Goal: Feedback & Contribution: Submit feedback/report problem

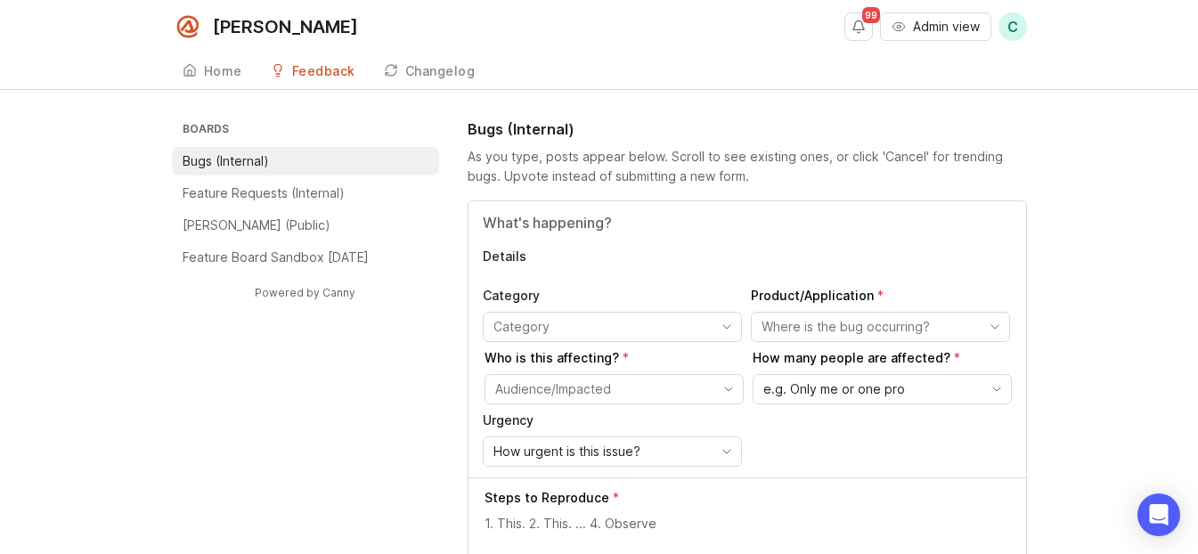
drag, startPoint x: 599, startPoint y: 255, endPoint x: 598, endPoint y: 224, distance: 30.3
click at [599, 255] on p "Details" at bounding box center [747, 257] width 529 height 18
click at [599, 272] on textarea "Details" at bounding box center [747, 272] width 529 height 0
click at [598, 221] on input "Title" at bounding box center [747, 222] width 529 height 21
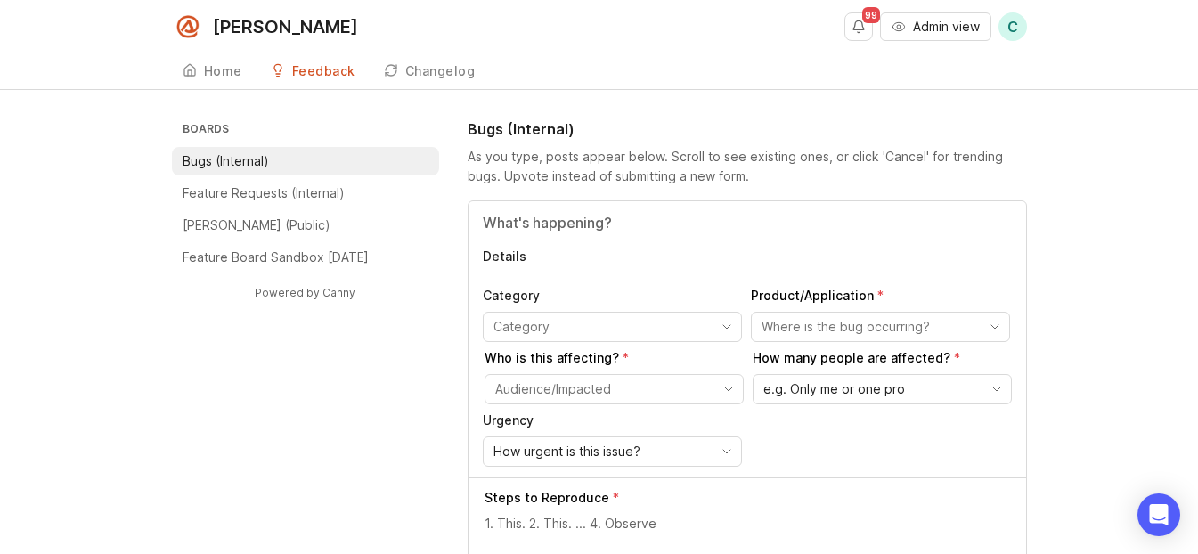
click at [603, 202] on div "Details Category Product/Application Who is this affecting? How many people are…" at bounding box center [746, 339] width 557 height 276
click at [603, 215] on input "Title" at bounding box center [747, 222] width 529 height 21
click at [603, 218] on input "Title" at bounding box center [747, 222] width 529 height 21
type input "Delay with answering calls"
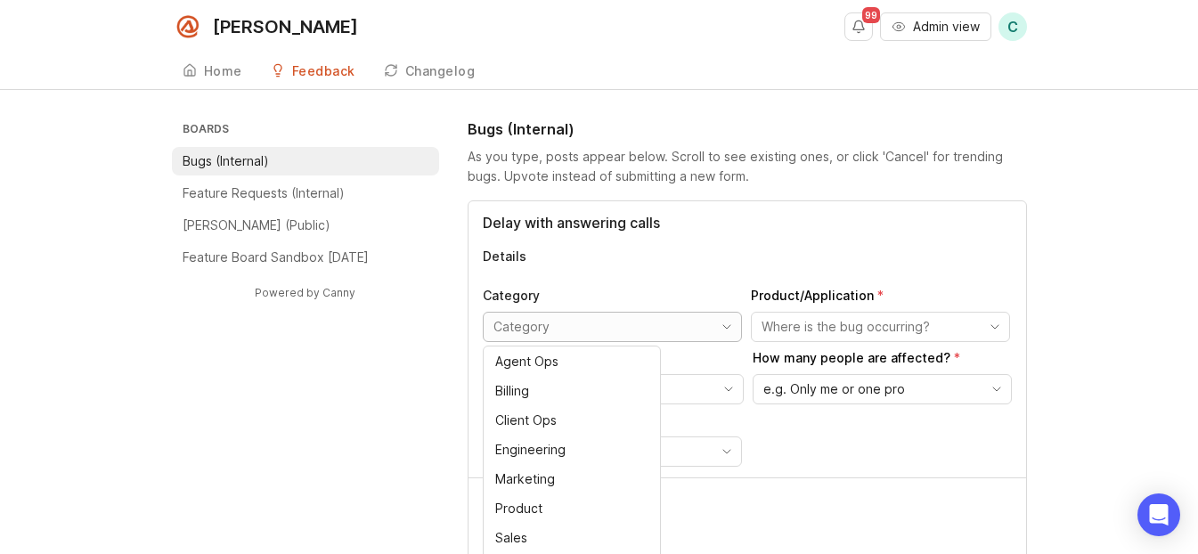
drag, startPoint x: 564, startPoint y: 335, endPoint x: 573, endPoint y: 304, distance: 32.4
click at [564, 334] on input "toggle menu" at bounding box center [601, 327] width 217 height 20
click at [567, 289] on p "Category" at bounding box center [612, 296] width 259 height 18
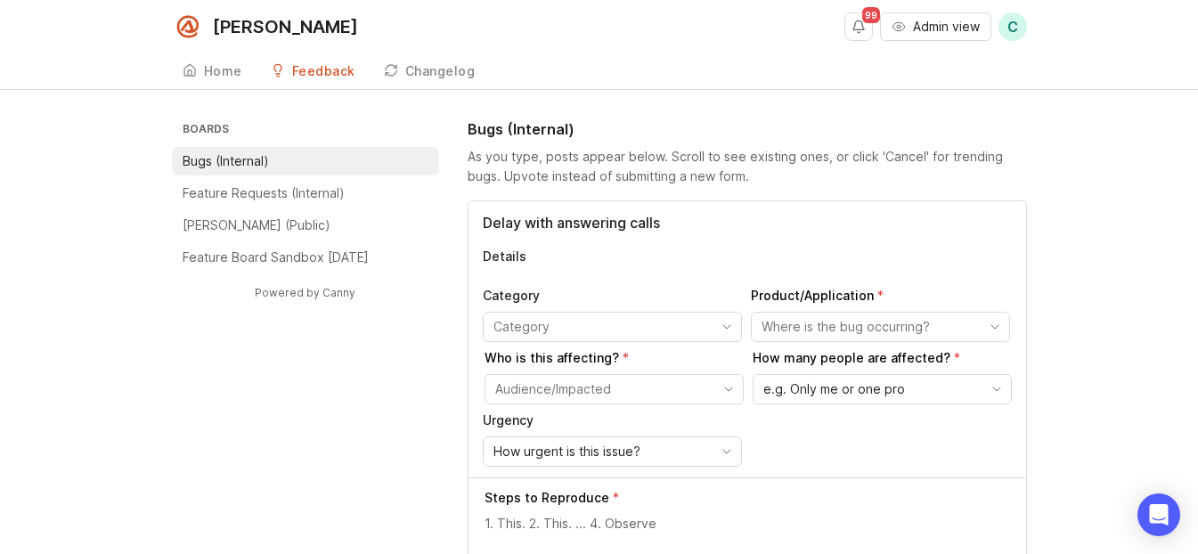
click at [557, 264] on p "Details" at bounding box center [747, 257] width 529 height 18
click at [557, 272] on textarea "Details" at bounding box center [747, 272] width 529 height 0
click at [559, 244] on div "Delay with answering calls Details Category Product/Application Who is this aff…" at bounding box center [746, 339] width 557 height 276
click at [587, 201] on div "Delay with answering calls Details Category Product/Application Who is this aff…" at bounding box center [746, 339] width 557 height 276
click at [595, 147] on div "As you type, posts appear below. Scroll to see existing ones, or click 'Cancel'…" at bounding box center [747, 166] width 559 height 39
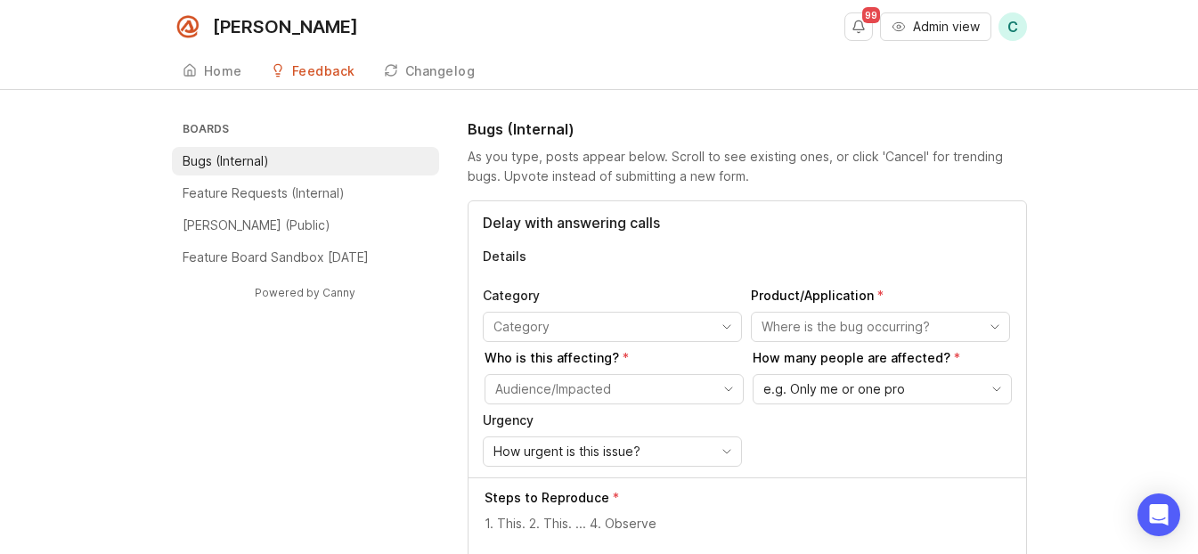
drag, startPoint x: 591, startPoint y: 201, endPoint x: 590, endPoint y: 224, distance: 23.2
click at [591, 201] on div "Delay with answering calls Details Category Product/Application Who is this aff…" at bounding box center [746, 339] width 557 height 276
click at [590, 225] on input "Delay with answering calls" at bounding box center [747, 222] width 529 height 21
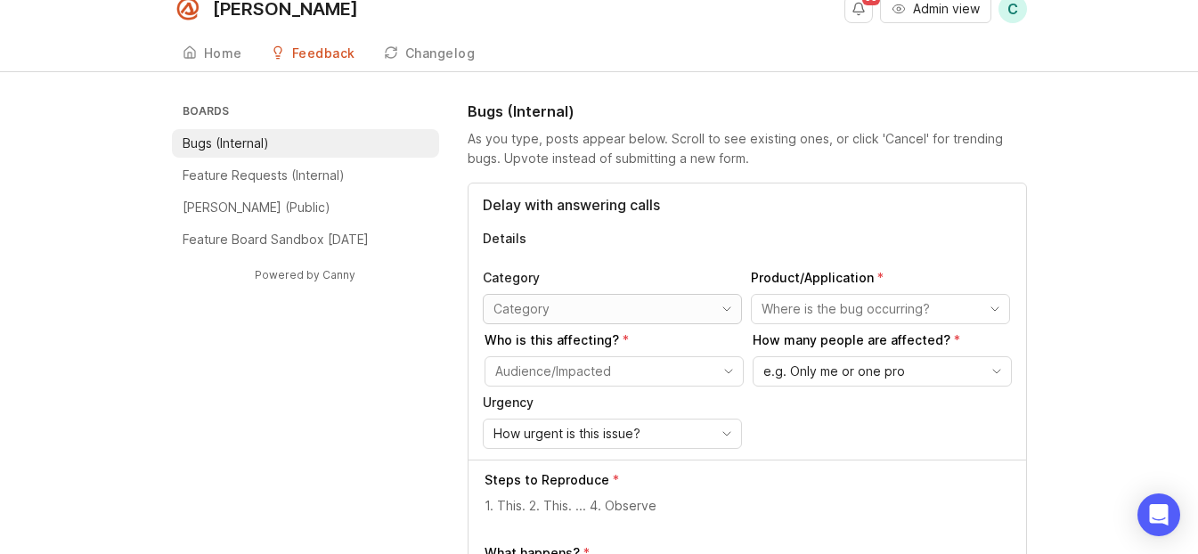
scroll to position [19, 0]
click at [601, 321] on div "toggle menu" at bounding box center [598, 308] width 229 height 28
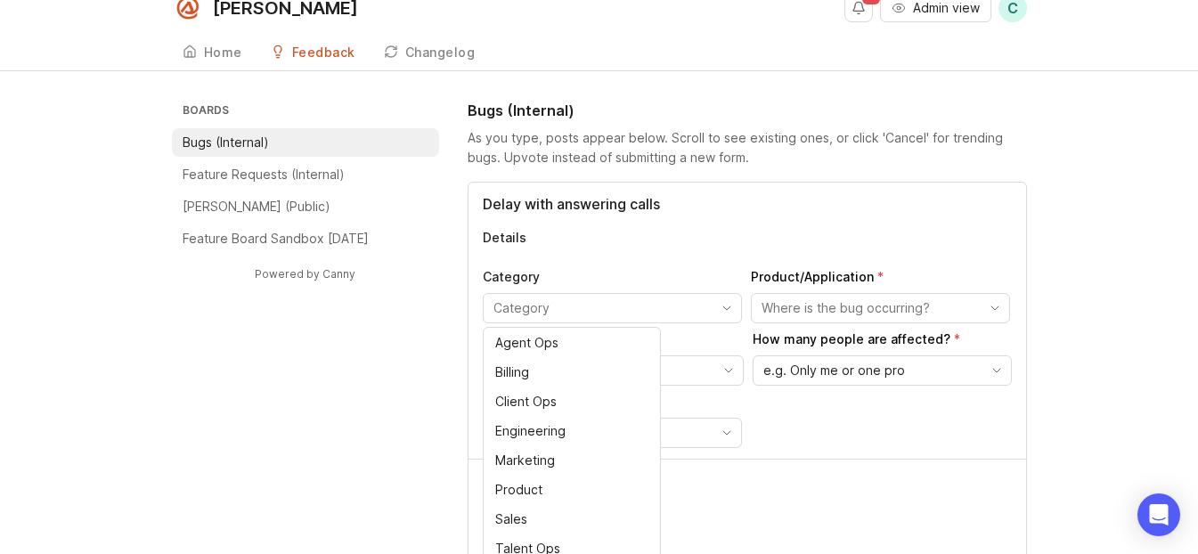
drag, startPoint x: 663, startPoint y: 233, endPoint x: 643, endPoint y: 235, distance: 20.6
click at [603, 232] on p "Details" at bounding box center [747, 238] width 529 height 18
click at [603, 254] on textarea "Details" at bounding box center [747, 254] width 529 height 0
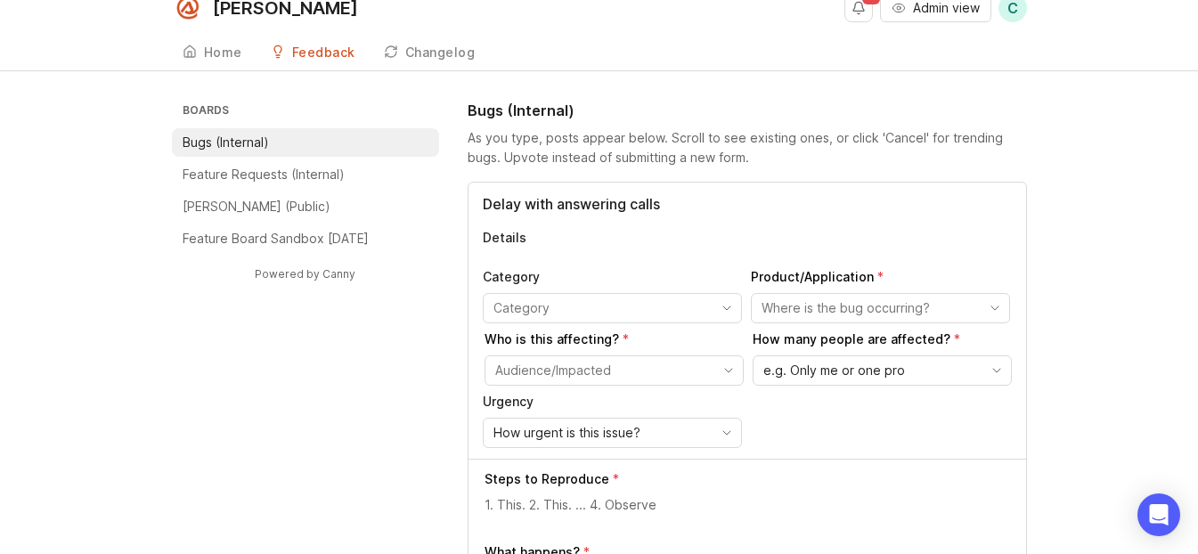
click at [554, 253] on div "Delay with answering calls Details Category Product/Application Who is this aff…" at bounding box center [746, 321] width 557 height 276
drag, startPoint x: 523, startPoint y: 247, endPoint x: 524, endPoint y: 232, distance: 15.2
click at [523, 246] on div "Delay with answering calls Details Category Product/Application Who is this aff…" at bounding box center [746, 321] width 557 height 276
click at [531, 202] on input "Delay with answering calls" at bounding box center [747, 203] width 529 height 21
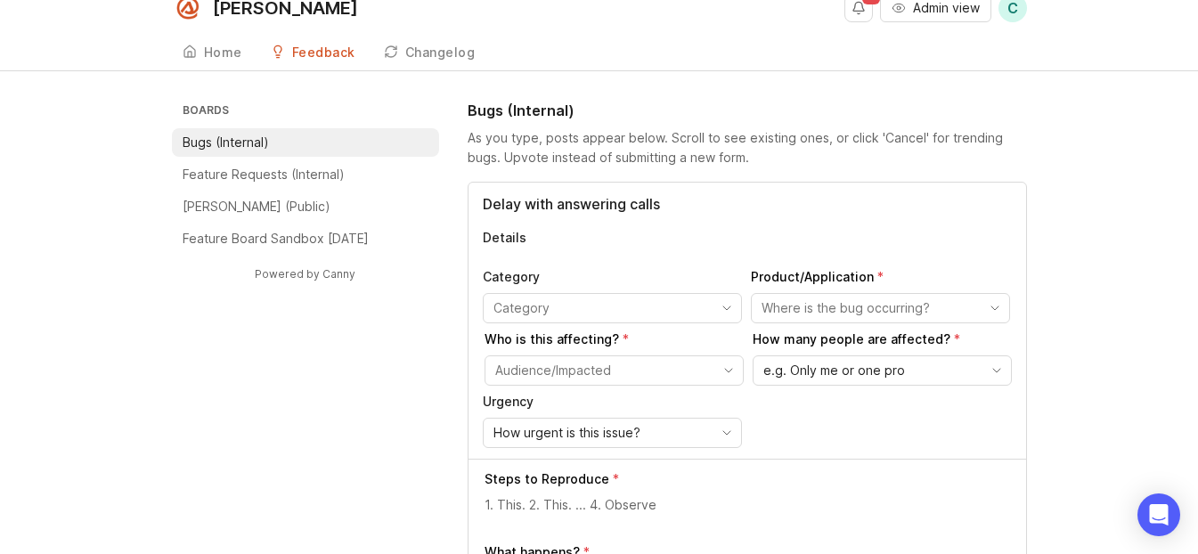
drag, startPoint x: 531, startPoint y: 202, endPoint x: 549, endPoint y: 147, distance: 58.0
click at [532, 200] on input "Delay with answering calls" at bounding box center [747, 203] width 529 height 21
click at [553, 127] on header "Bugs (Internal) As you type, posts appear below. Scroll to see existing ones, o…" at bounding box center [747, 134] width 559 height 68
click at [545, 150] on div "As you type, posts appear below. Scroll to see existing ones, or click 'Cancel'…" at bounding box center [747, 147] width 559 height 39
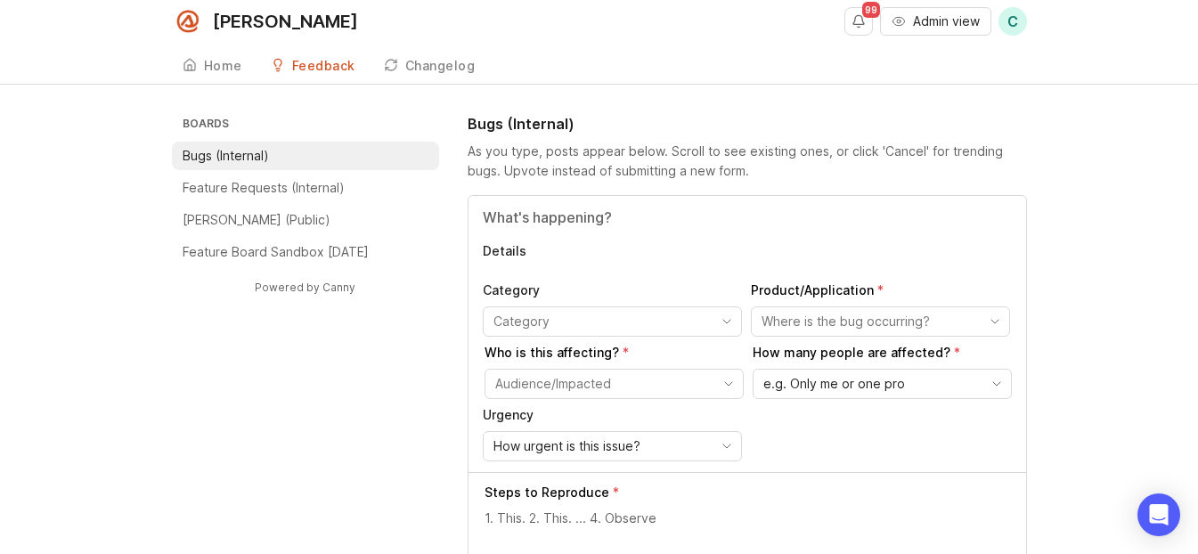
scroll to position [0, 0]
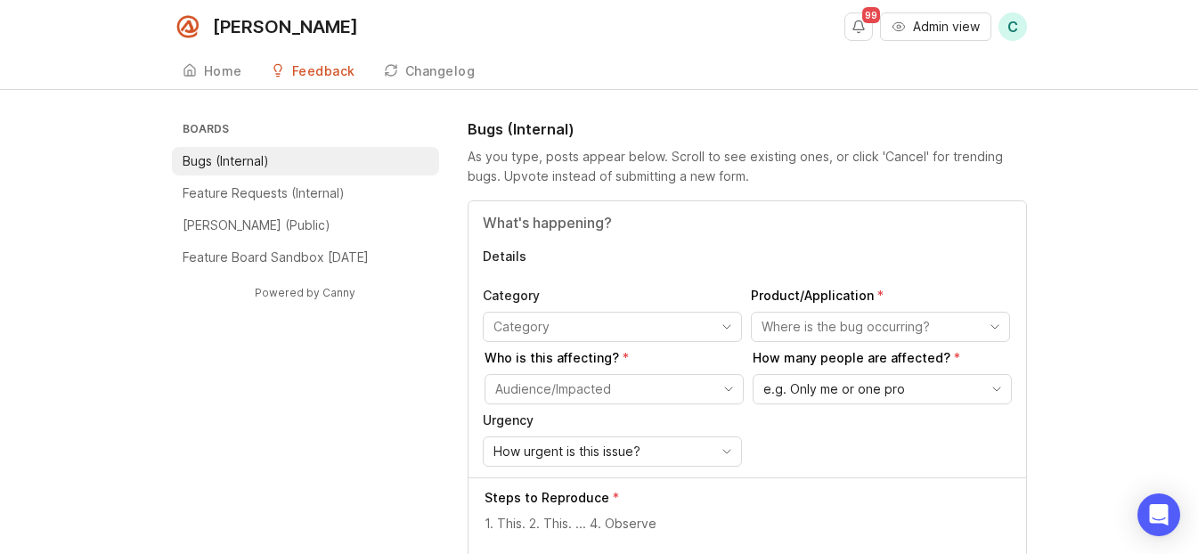
click at [578, 219] on input "Title" at bounding box center [747, 222] width 529 height 21
paste input "Delay with answering calls"
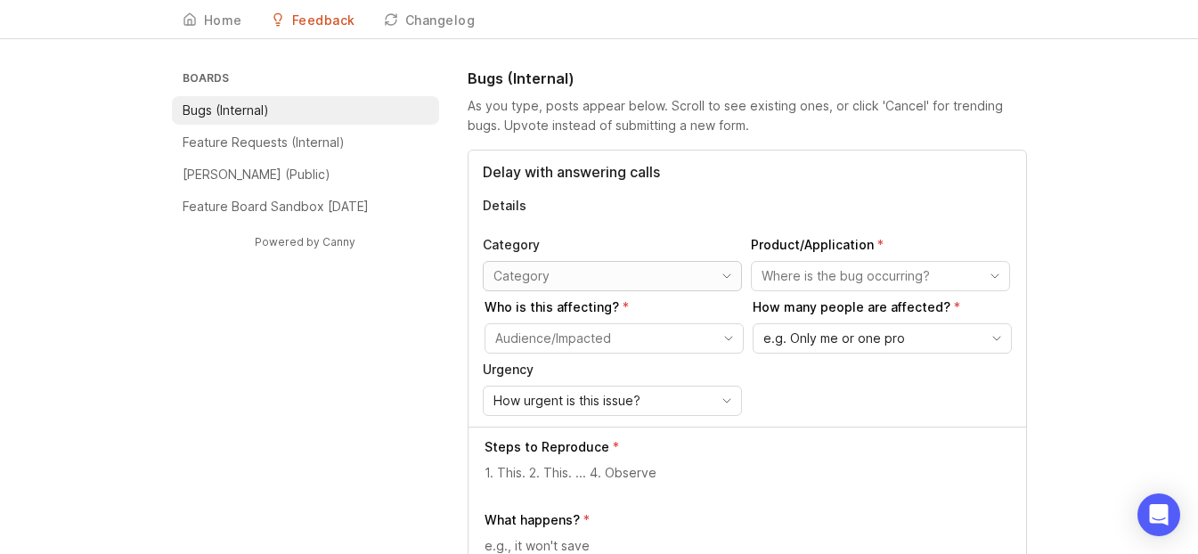
scroll to position [53, 0]
type input "Delay with answering calls"
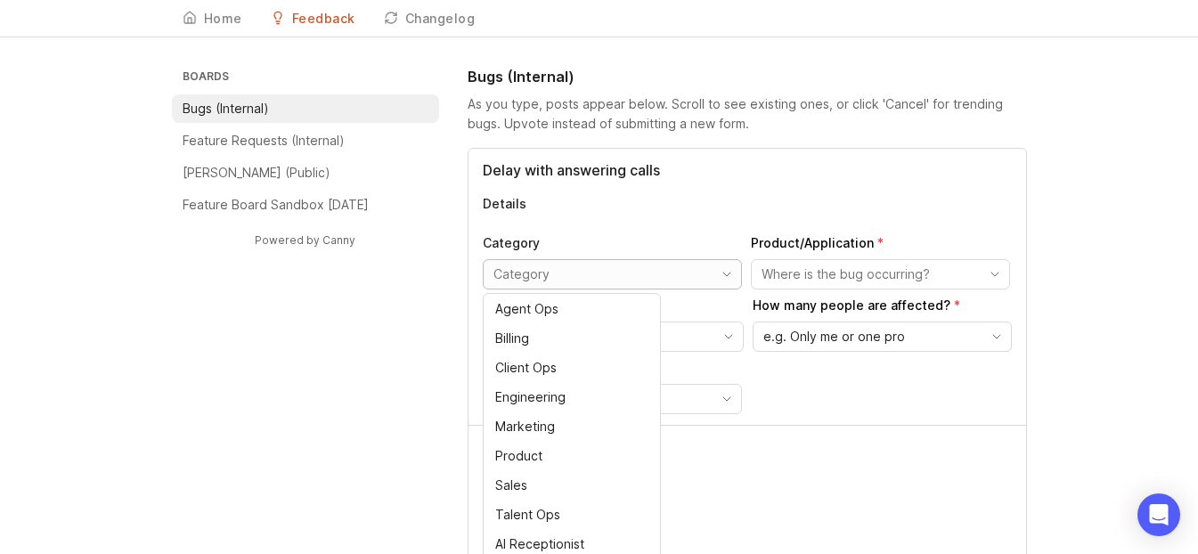
click at [598, 271] on input "toggle menu" at bounding box center [601, 274] width 217 height 20
click at [580, 313] on li "Agent Ops" at bounding box center [572, 308] width 176 height 29
type input "Agent Ops"
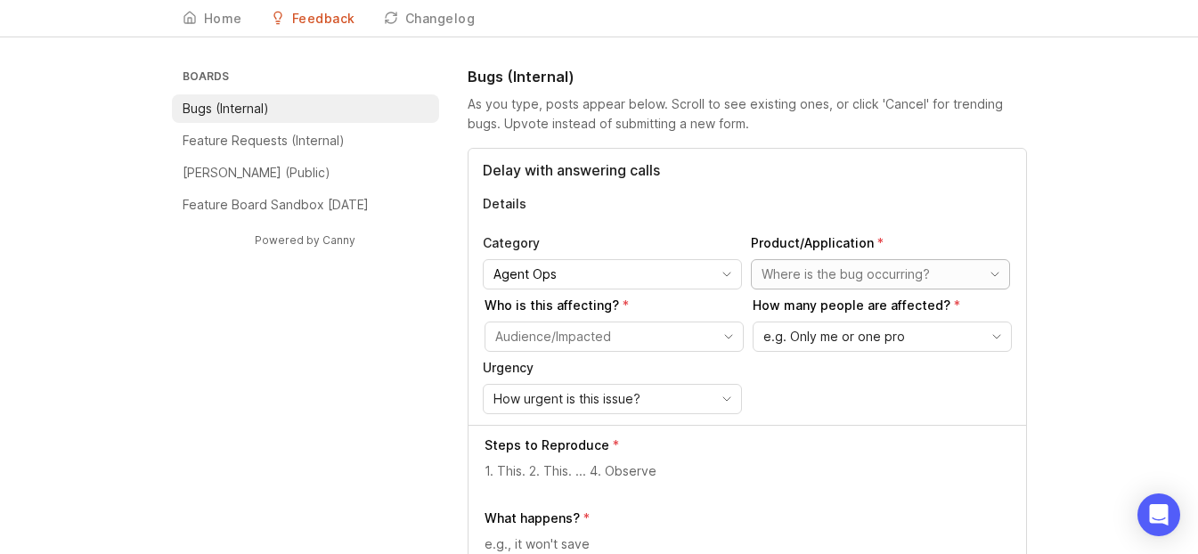
click at [603, 276] on input "toggle menu" at bounding box center [869, 274] width 217 height 20
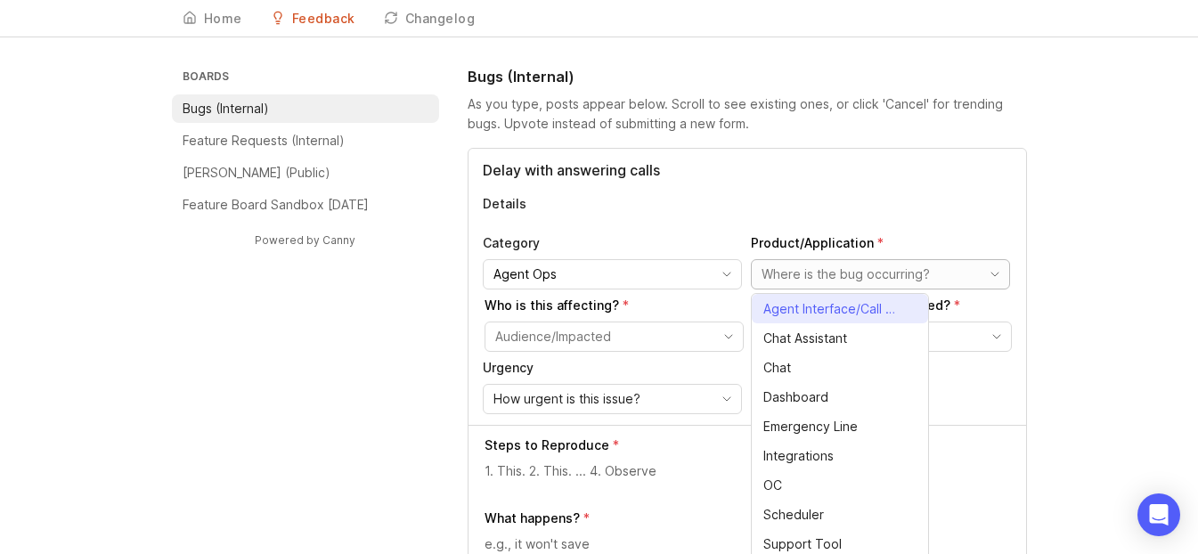
click at [603, 305] on span "Agent Interface/Call Page" at bounding box center [830, 309] width 135 height 20
type input "Agent Interface/Call Page"
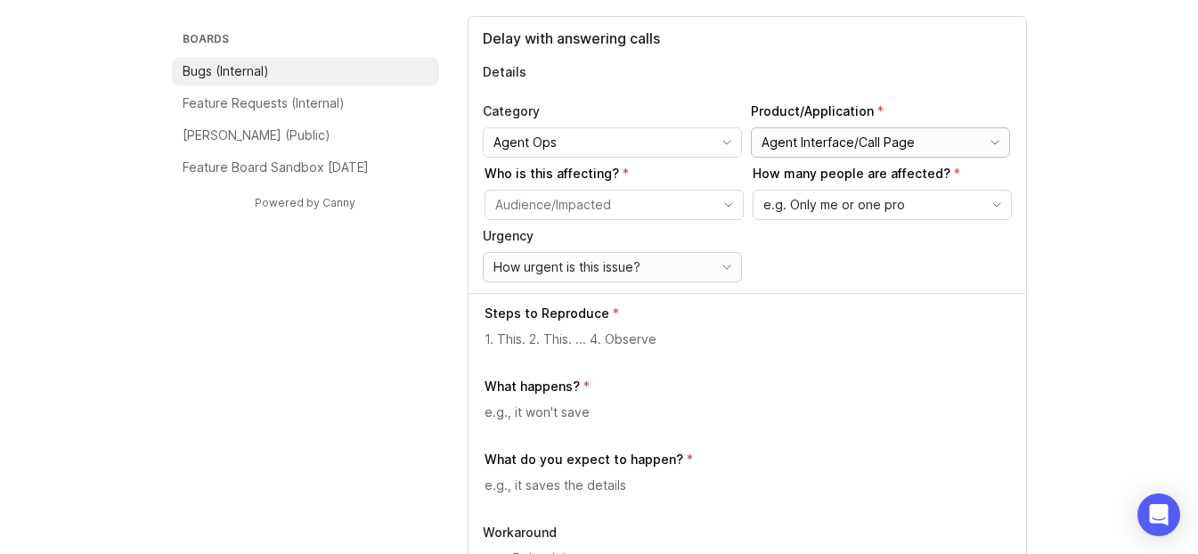
scroll to position [188, 0]
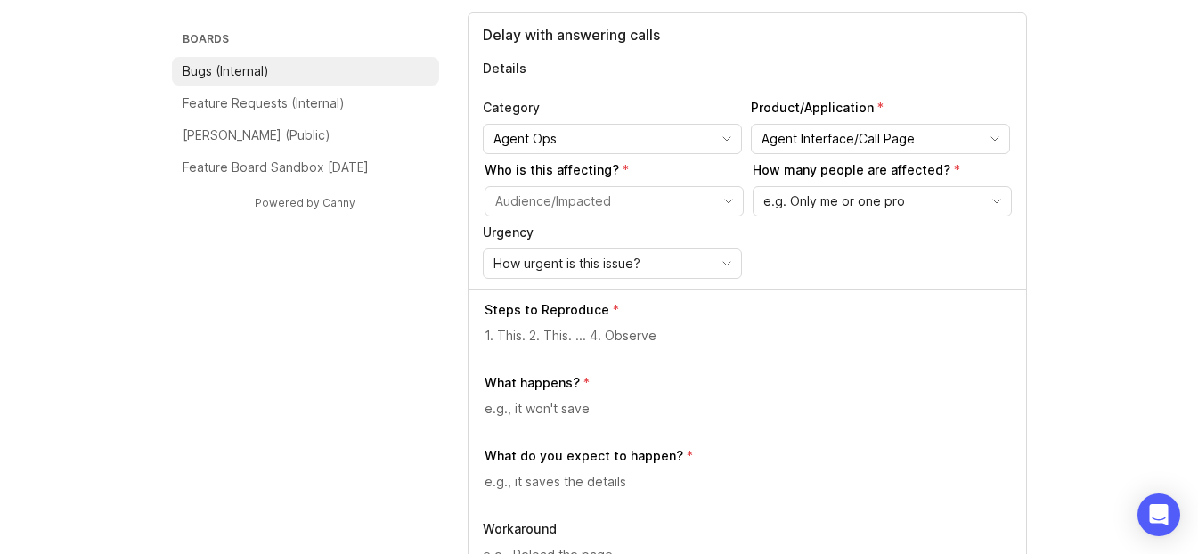
click at [603, 229] on p "Urgency" at bounding box center [612, 233] width 259 height 18
click at [603, 207] on input "toggle menu" at bounding box center [603, 201] width 217 height 20
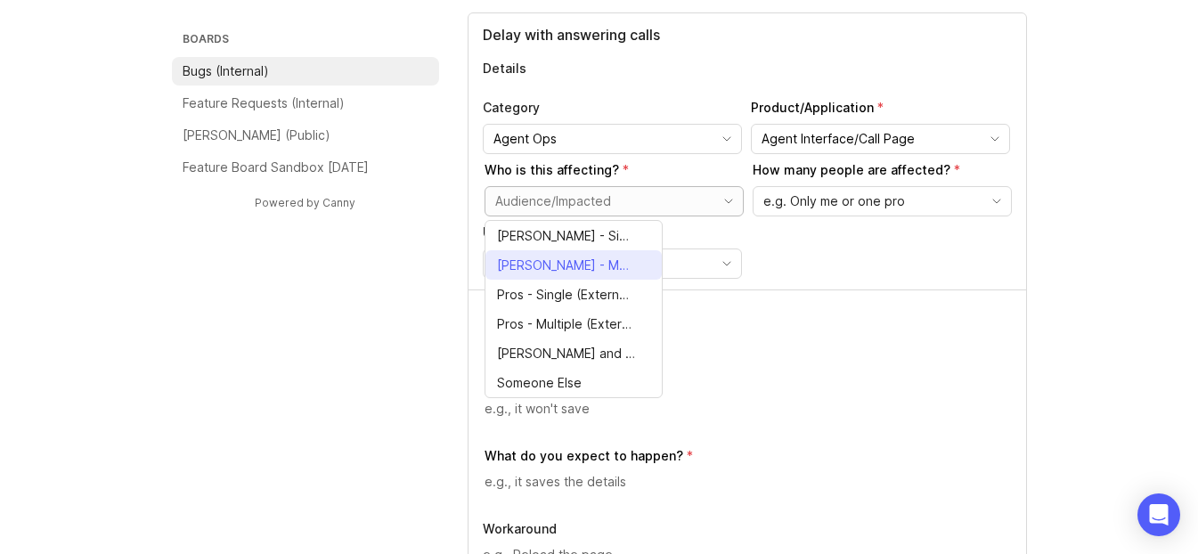
click at [585, 264] on span "[PERSON_NAME] - Multiple (Internal)" at bounding box center [566, 266] width 138 height 20
type input "[PERSON_NAME] - Multiple (Internal)"
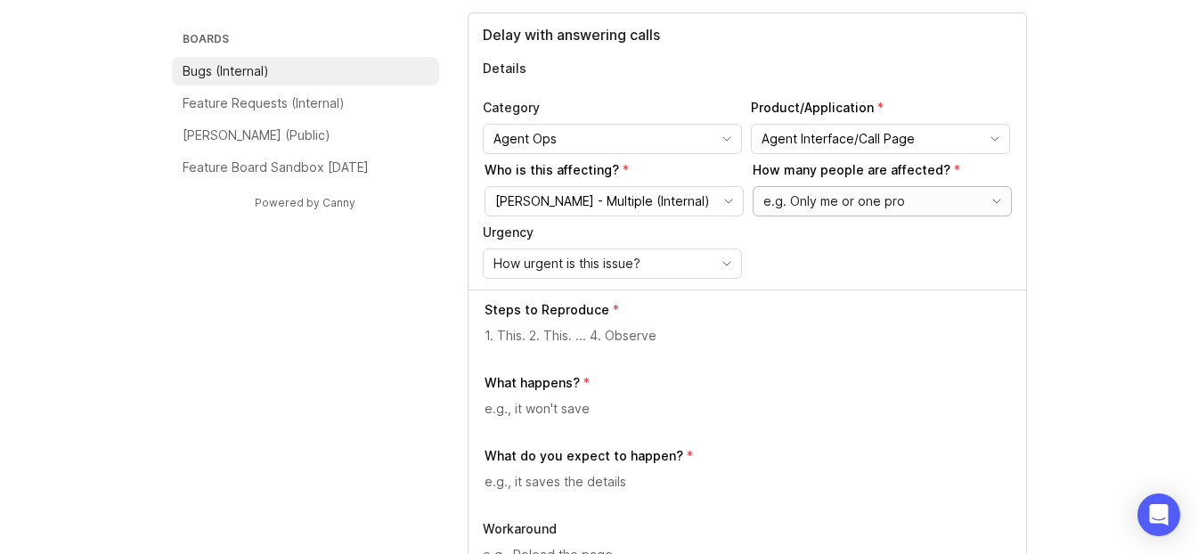
click at [603, 213] on div "e.g. Only me or one pro" at bounding box center [867, 201] width 229 height 28
click at [603, 372] on div "Steps to Reproduce What happens? What do you expect to happen? Workaround Call …" at bounding box center [746, 505] width 557 height 432
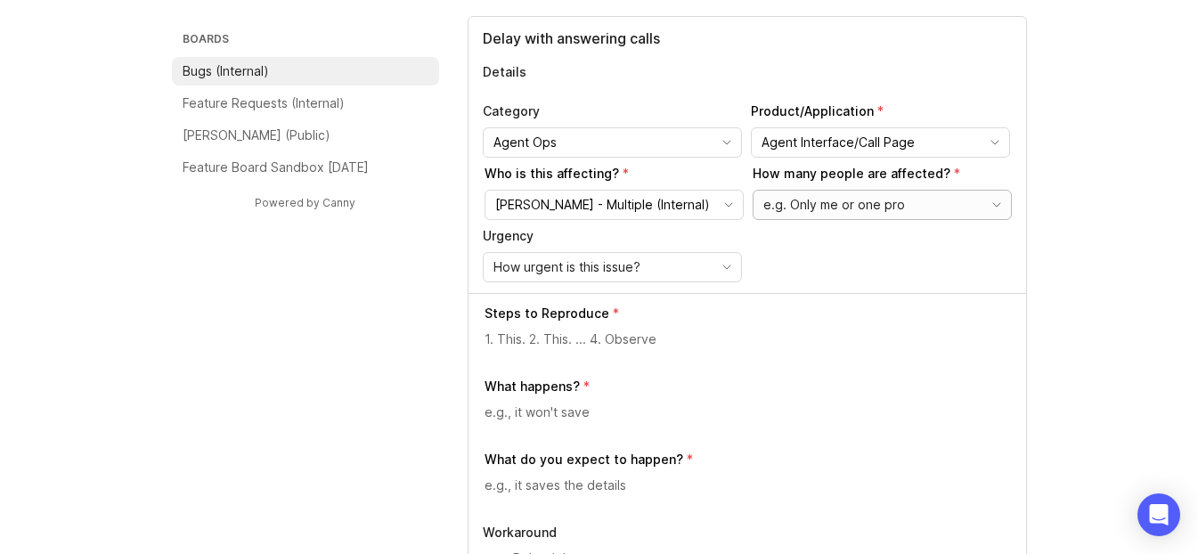
click at [603, 197] on span "e.g. Only me or one pro" at bounding box center [834, 205] width 142 height 20
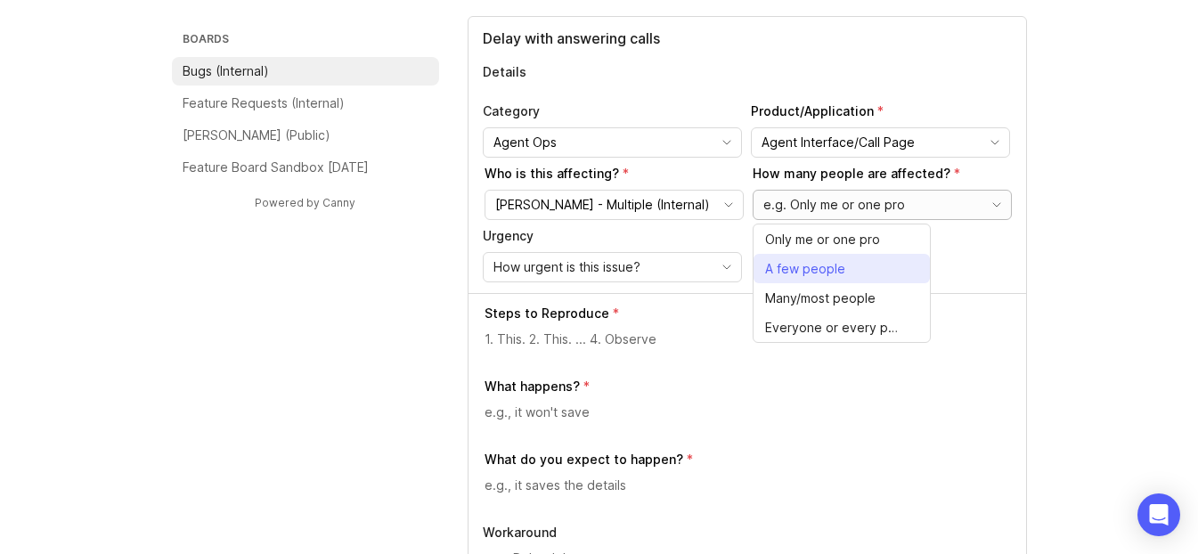
drag, startPoint x: 800, startPoint y: 302, endPoint x: 807, endPoint y: 274, distance: 28.5
click at [603, 275] on ul "Only me or one pro A few people Many/most people Everyone or every pro" at bounding box center [841, 283] width 176 height 118
click at [603, 301] on span "Many/most people" at bounding box center [820, 299] width 110 height 20
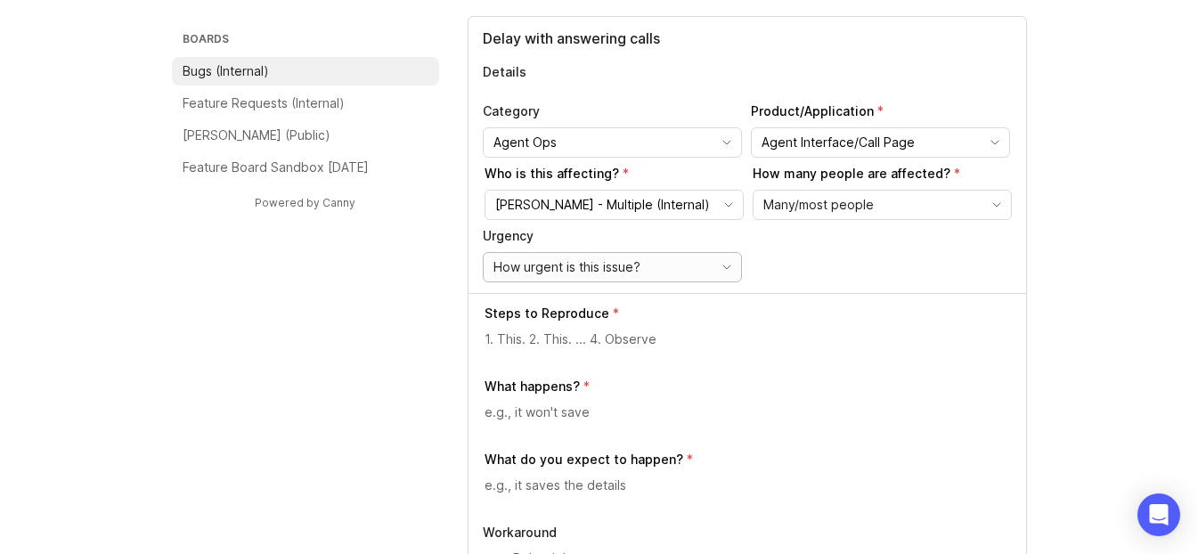
click at [603, 273] on div "How urgent is this issue?" at bounding box center [598, 267] width 229 height 28
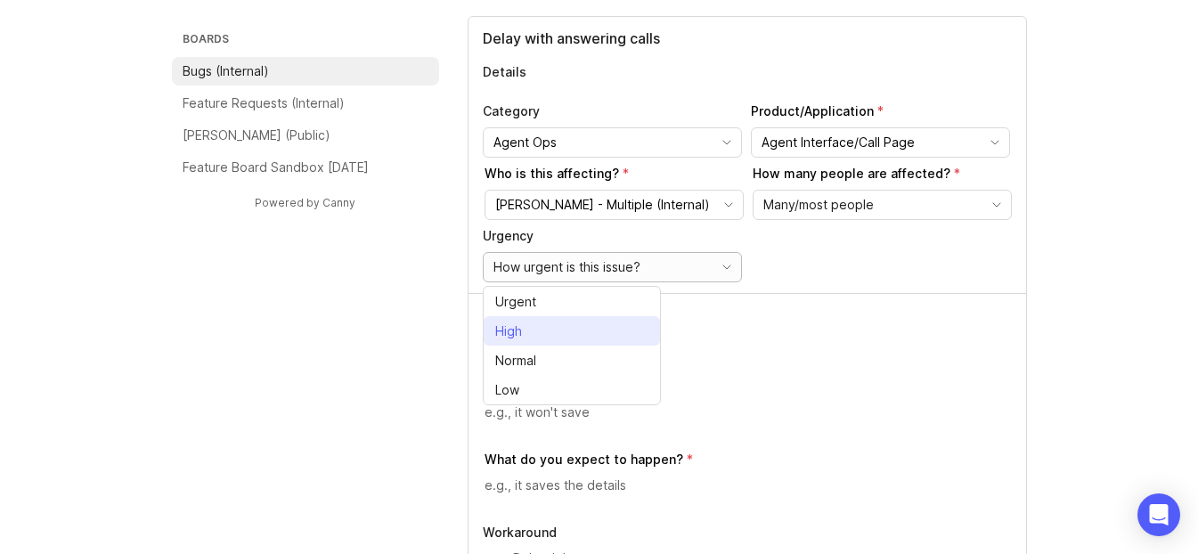
click at [589, 327] on li "High" at bounding box center [572, 330] width 176 height 29
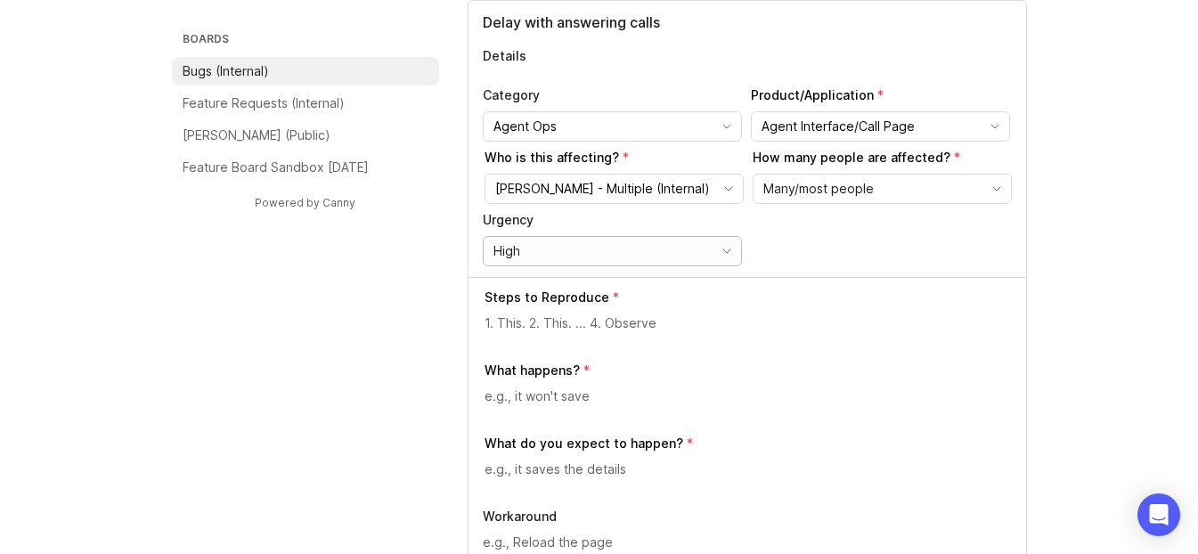
scroll to position [213, 0]
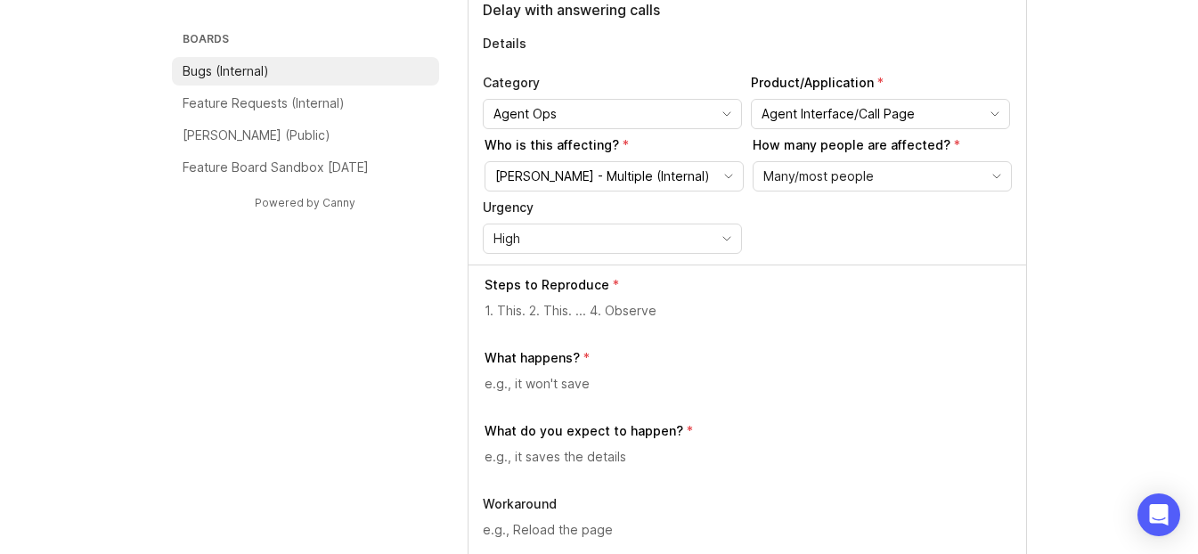
click at [603, 323] on div at bounding box center [747, 318] width 527 height 34
type textarea "A"
type textarea "Answer a call to see if you connect with the caller right away."
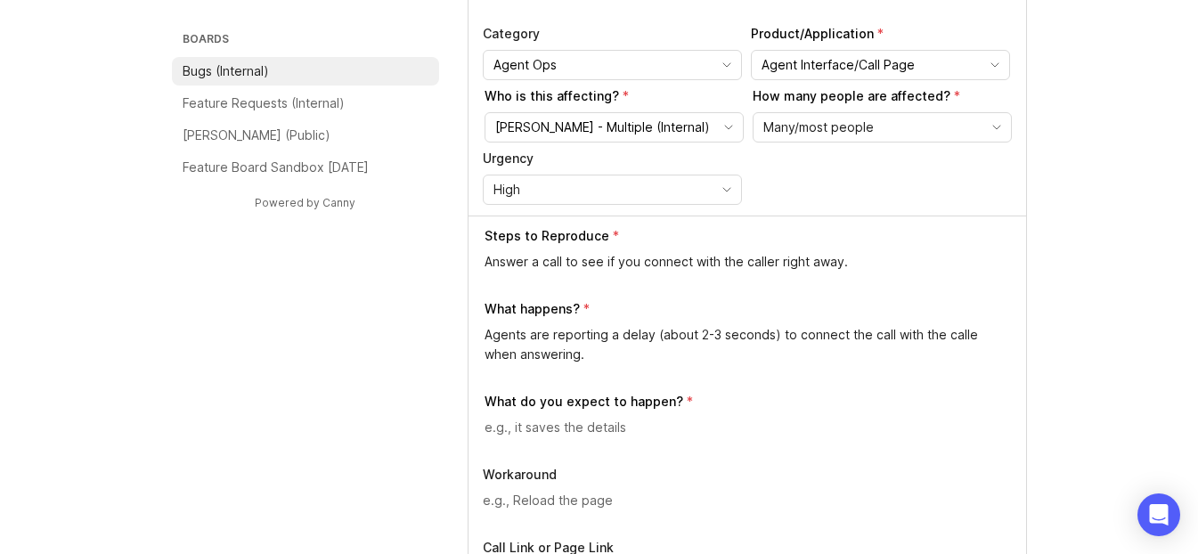
scroll to position [362, 0]
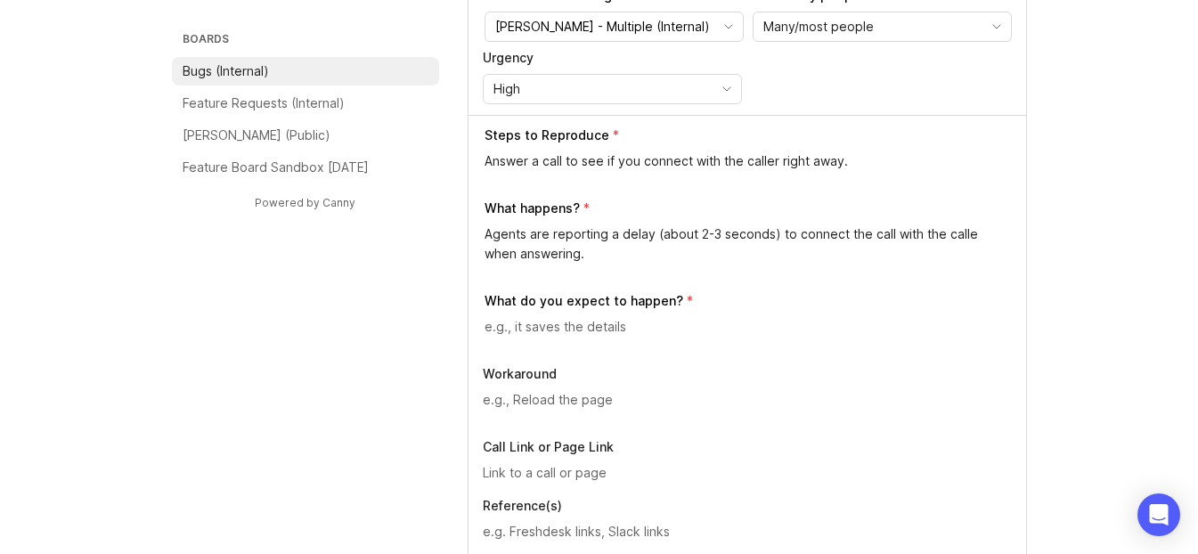
click at [603, 234] on textarea "Agents are reporting a delay (about 2-3 seconds) to connect the call with the c…" at bounding box center [747, 243] width 527 height 39
click at [603, 236] on textarea "Agents are reporting a delay (about 2-3 seconds) to connect the call with the c…" at bounding box center [747, 243] width 527 height 39
type textarea "Agents are reporting a delay (about 2-3 seconds) to connect the call with the c…"
click at [503, 321] on textarea at bounding box center [747, 327] width 527 height 20
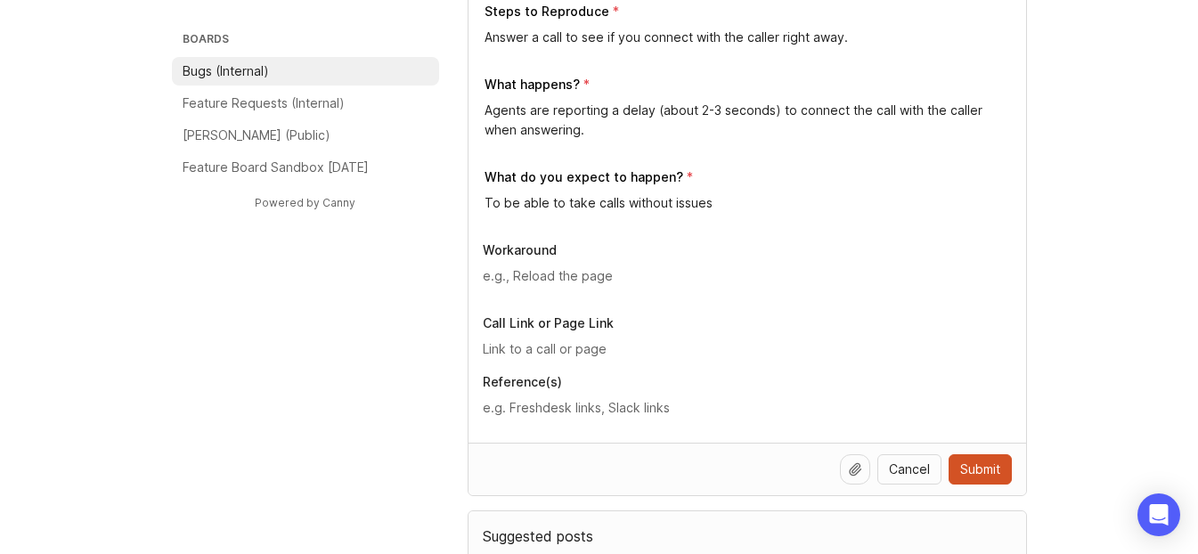
scroll to position [526, 0]
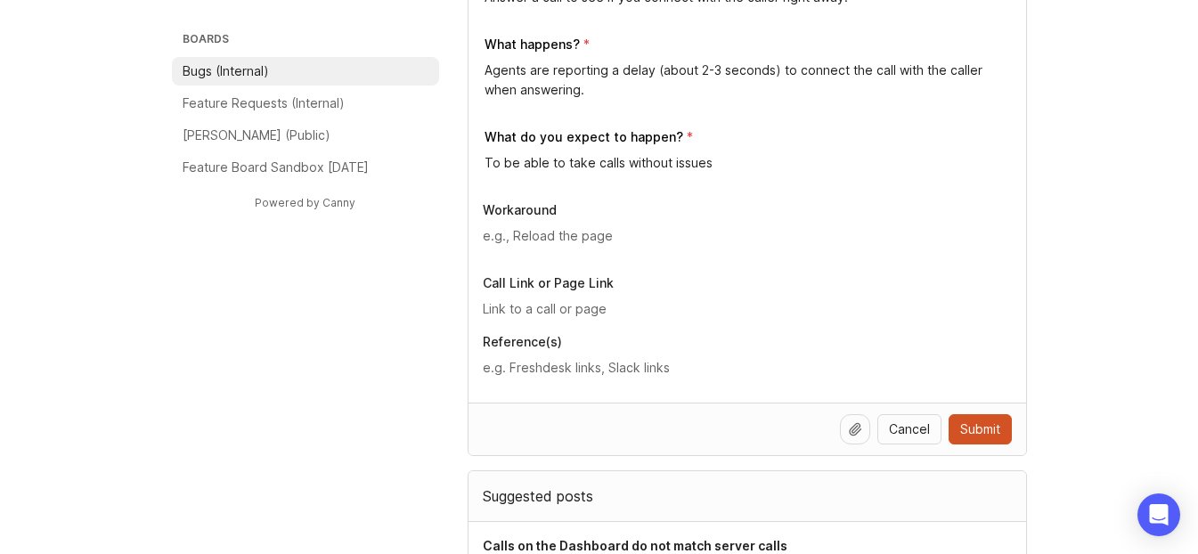
type textarea "To be able to take calls without issues"
click at [578, 379] on div at bounding box center [747, 375] width 529 height 34
paste textarea "[URL][DOMAIN_NAME]"
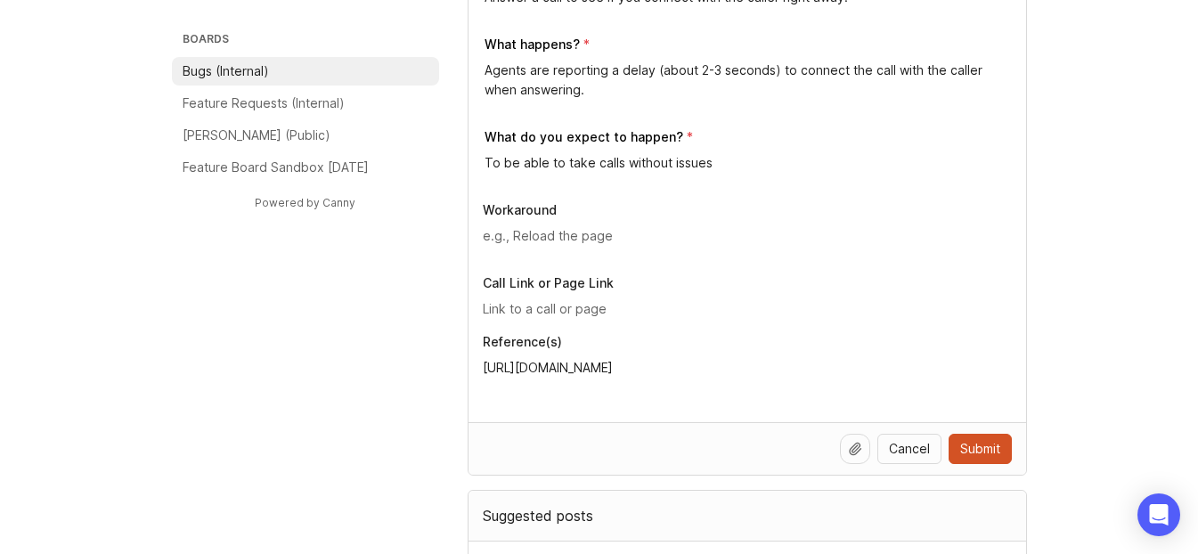
click at [603, 406] on div "[URL][DOMAIN_NAME]" at bounding box center [747, 384] width 529 height 53
paste textarea "[URL][DOMAIN_NAME]"
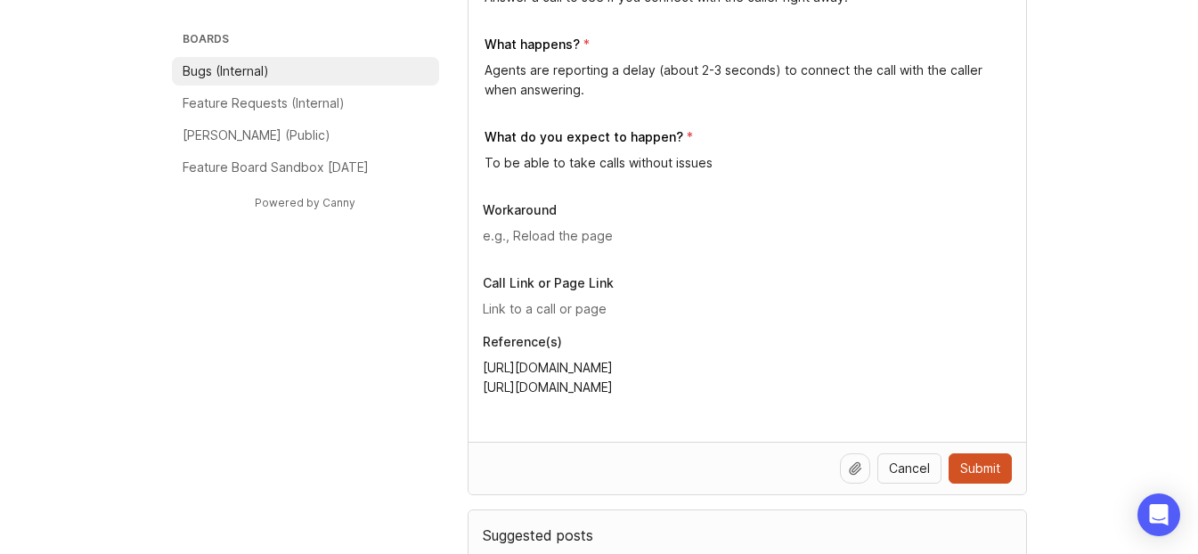
click at [576, 394] on textarea "[URL][DOMAIN_NAME] [URL][DOMAIN_NAME]" at bounding box center [747, 387] width 529 height 59
paste textarea "[URL][DOMAIN_NAME]"
click at [554, 415] on textarea "[URL][DOMAIN_NAME] [URL][DOMAIN_NAME]" at bounding box center [747, 387] width 529 height 59
paste textarea "[URL][DOMAIN_NAME]"
click at [585, 424] on div "[URL][DOMAIN_NAME] [URL][DOMAIN_NAME] [URL][DOMAIN_NAME]" at bounding box center [747, 394] width 529 height 73
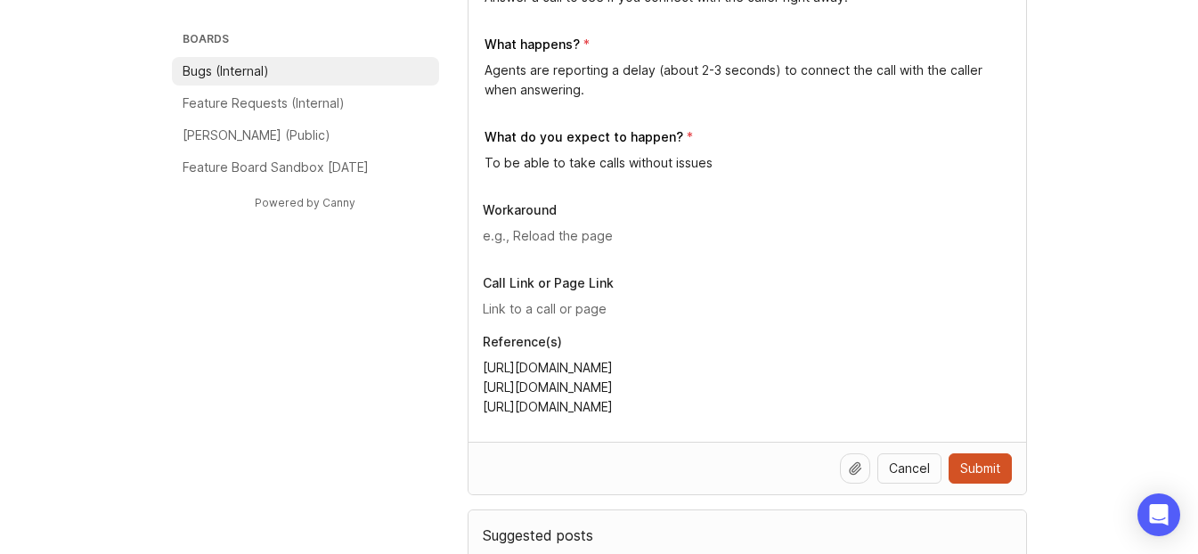
click at [587, 424] on div "[URL][DOMAIN_NAME] [URL][DOMAIN_NAME] [URL][DOMAIN_NAME]" at bounding box center [747, 394] width 529 height 73
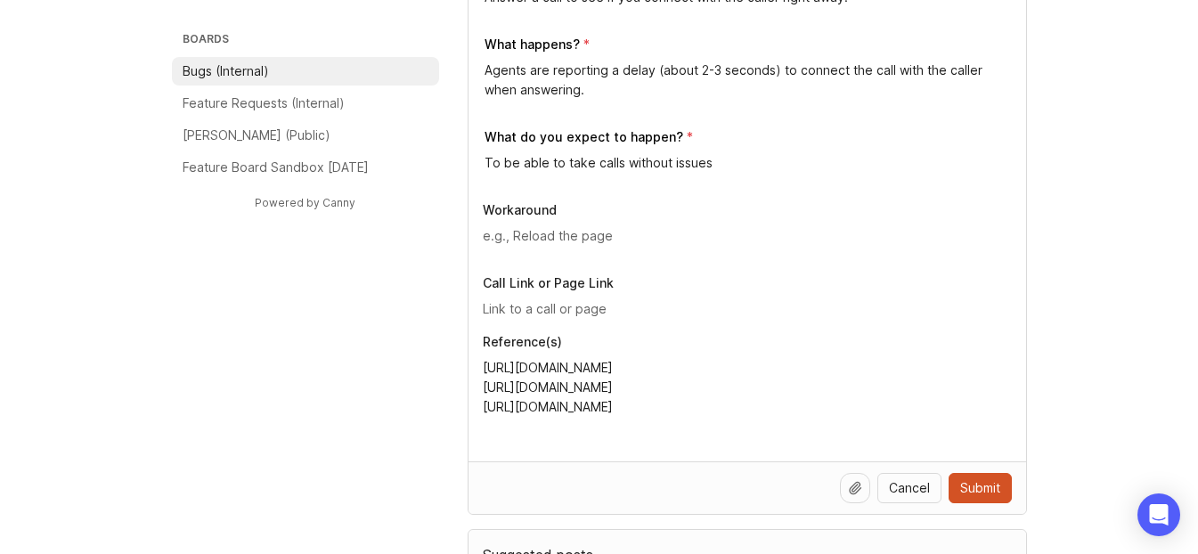
paste textarea "[URL][DOMAIN_NAME]"
click at [575, 468] on footer "Cancel Submit" at bounding box center [746, 487] width 557 height 53
click at [578, 449] on div "[URL][DOMAIN_NAME] [URL][DOMAIN_NAME] [URL][DOMAIN_NAME] [URL][DOMAIN_NAME]" at bounding box center [747, 404] width 529 height 93
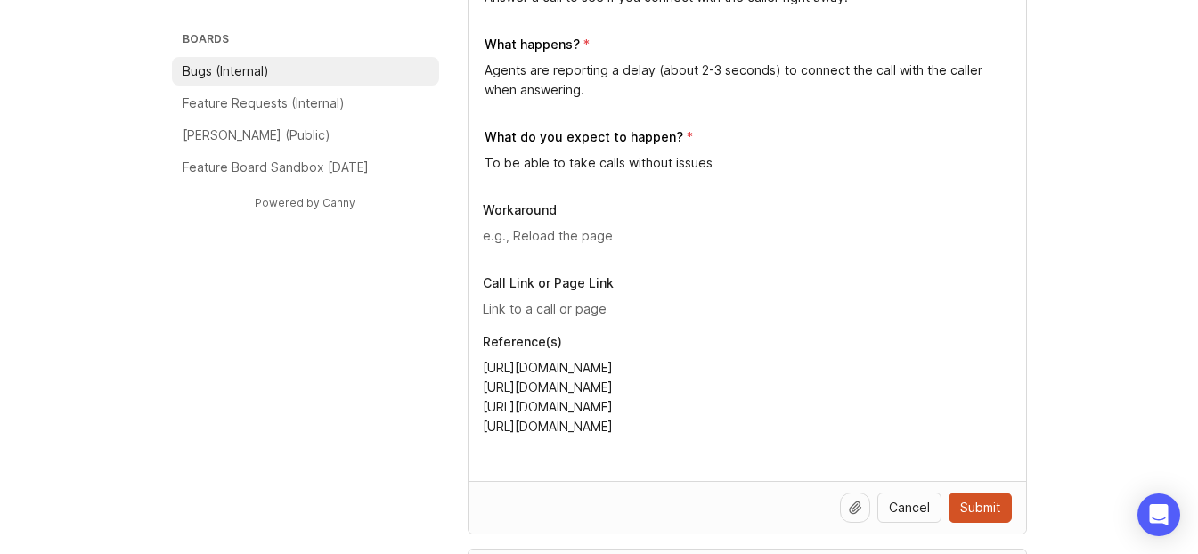
paste textarea "[URL][DOMAIN_NAME]"
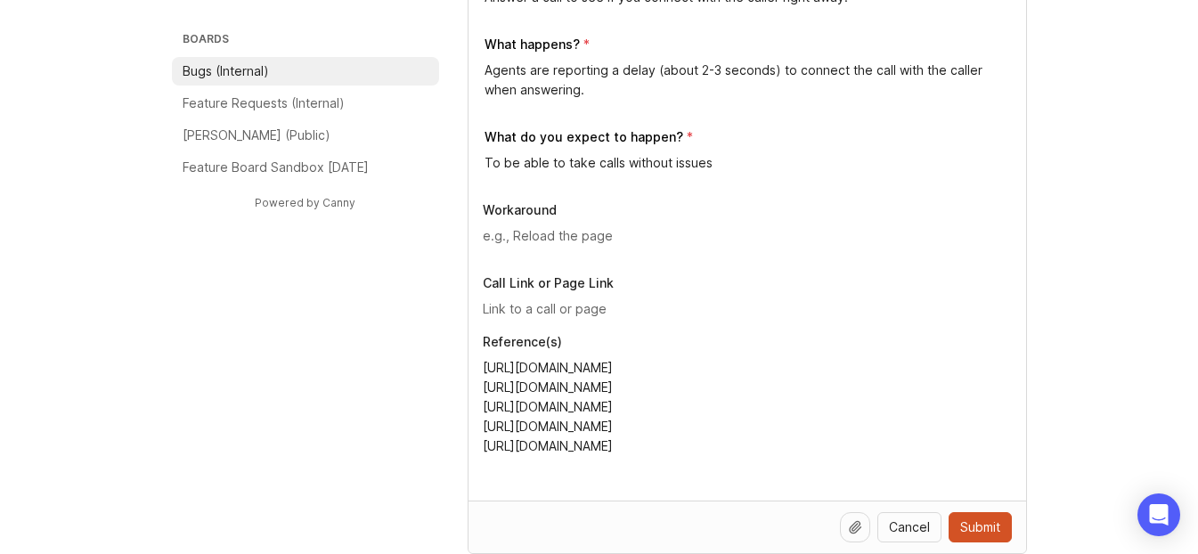
paste textarea "[URL][DOMAIN_NAME]"
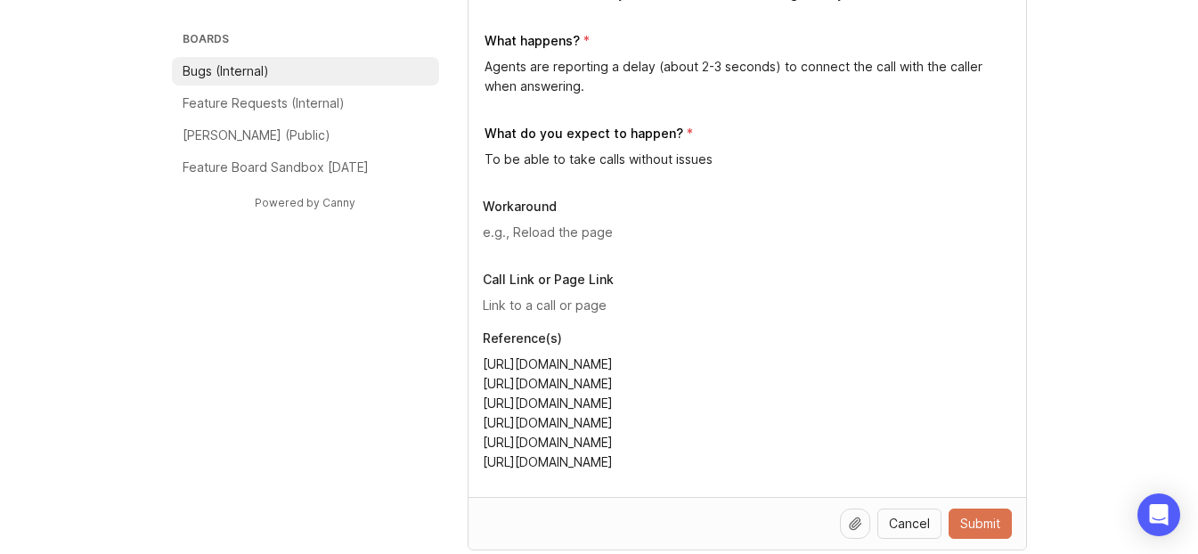
type textarea "[URL][DOMAIN_NAME] [URL][DOMAIN_NAME] [URL][DOMAIN_NAME] [URL][DOMAIN_NAME] [UR…"
click at [603, 529] on span "Submit" at bounding box center [980, 524] width 40 height 18
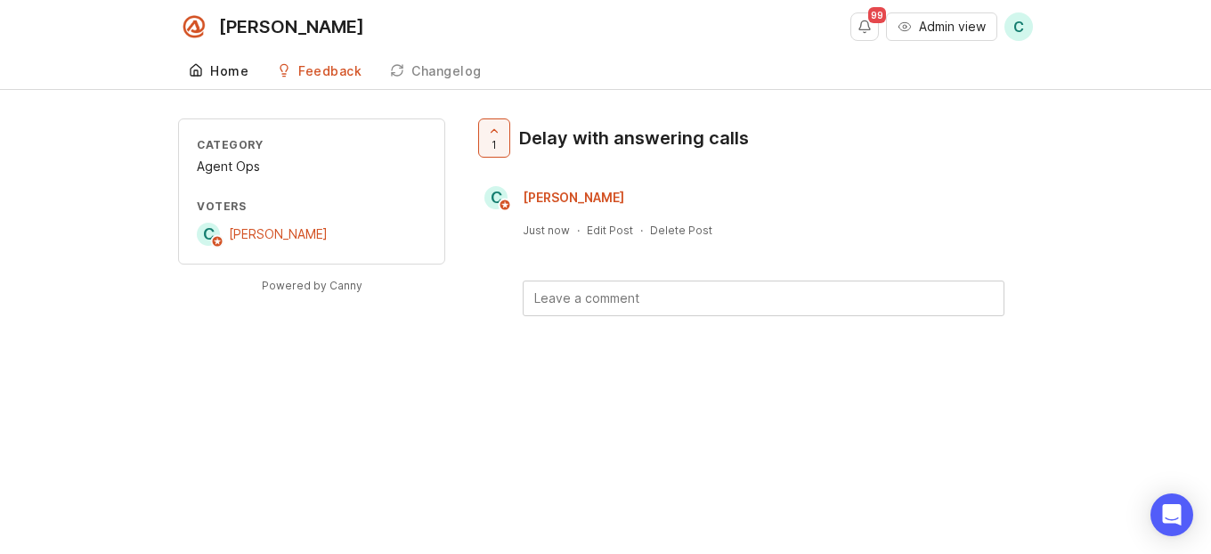
click at [232, 87] on link "Home" at bounding box center [218, 71] width 81 height 37
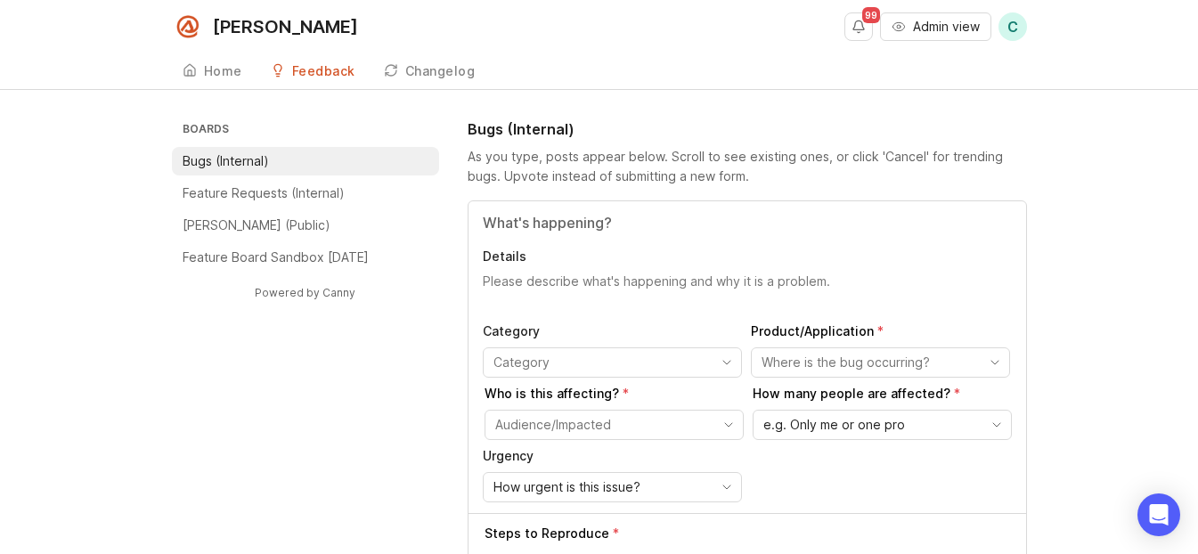
click at [287, 175] on li "Bugs (Internal)" at bounding box center [305, 161] width 267 height 28
click at [258, 191] on p "Feature Requests (Internal)" at bounding box center [264, 193] width 162 height 18
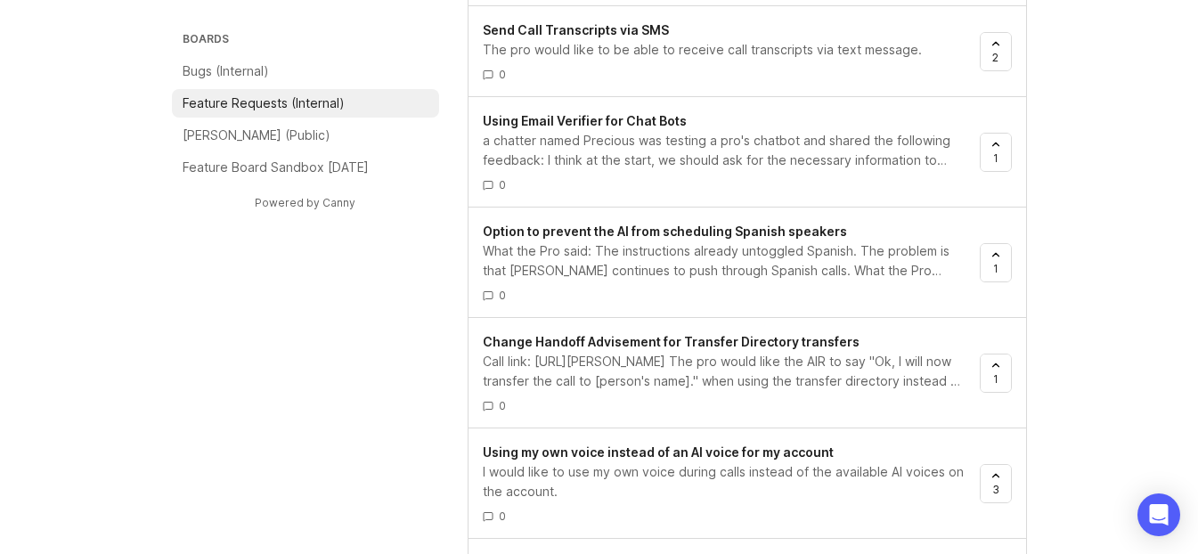
scroll to position [850, 0]
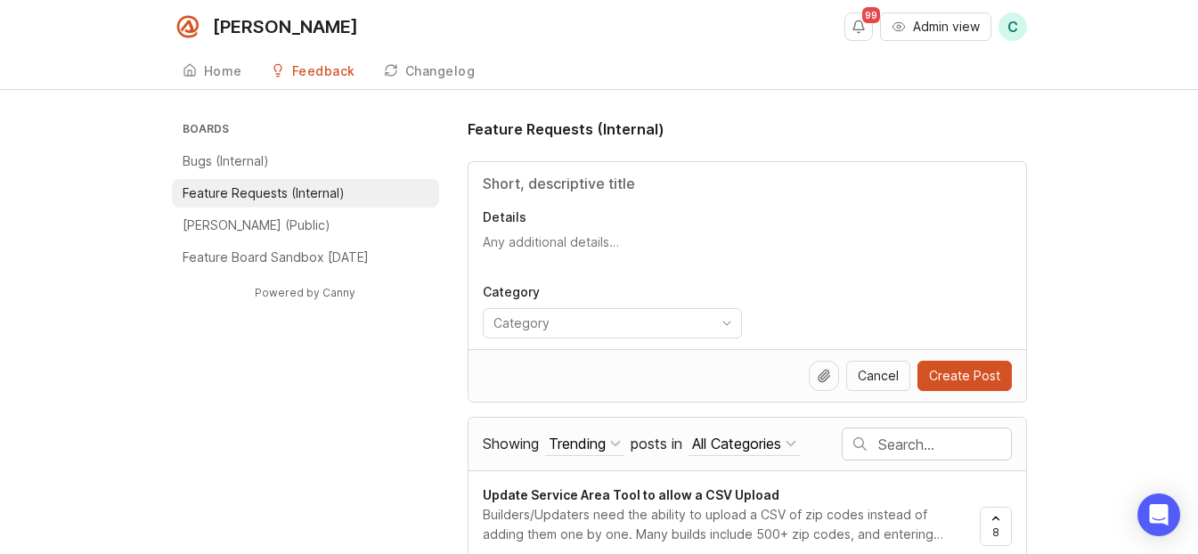
click at [272, 67] on icon at bounding box center [278, 70] width 14 height 14
